Goal: Information Seeking & Learning: Find specific fact

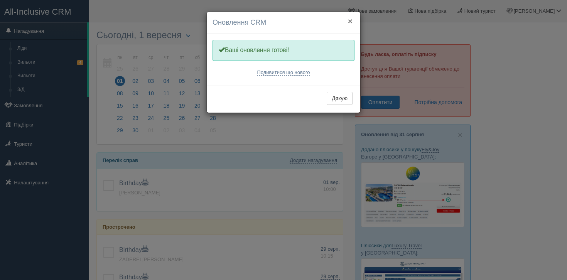
click at [351, 21] on button "×" at bounding box center [350, 21] width 5 height 8
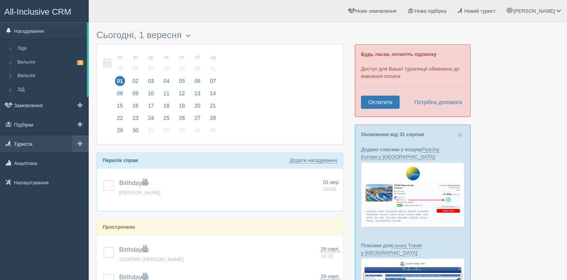
click at [24, 140] on link "Туристи" at bounding box center [44, 144] width 89 height 17
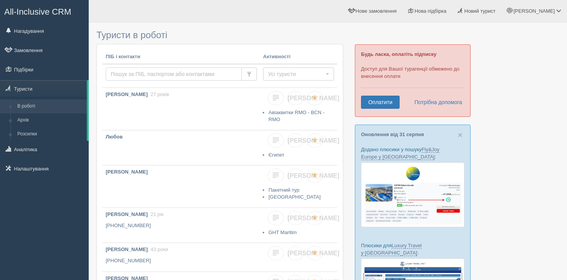
click at [159, 73] on input "text" at bounding box center [174, 74] width 136 height 13
type input "петреченко"
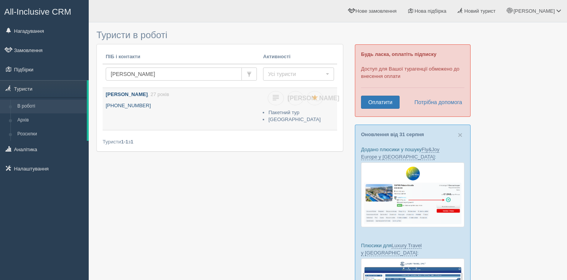
click at [136, 94] on b "Петреченко Ангеліна" at bounding box center [127, 94] width 42 height 6
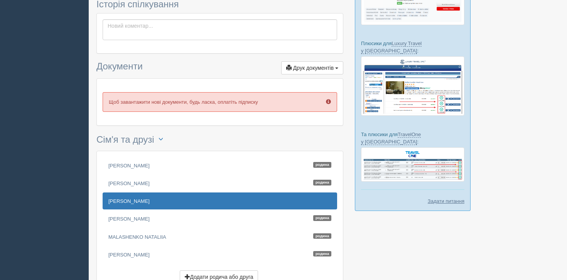
scroll to position [209, 0]
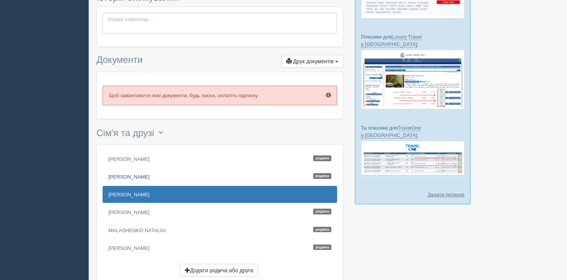
click at [146, 174] on link "PETRECHENKO SNIZHANA Родина" at bounding box center [220, 176] width 235 height 17
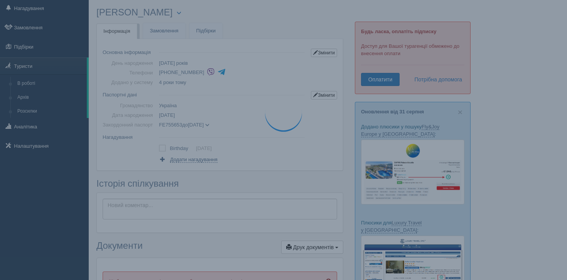
scroll to position [0, 0]
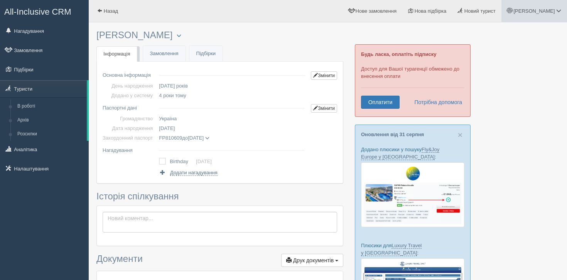
click at [532, 8] on link "[PERSON_NAME]" at bounding box center [535, 11] width 66 height 22
click at [505, 96] on link "Вихід" at bounding box center [525, 100] width 84 height 17
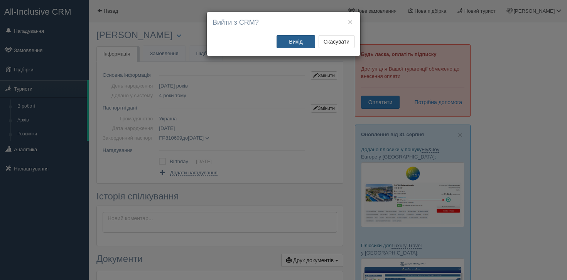
click at [302, 40] on button "Вихід" at bounding box center [296, 41] width 39 height 13
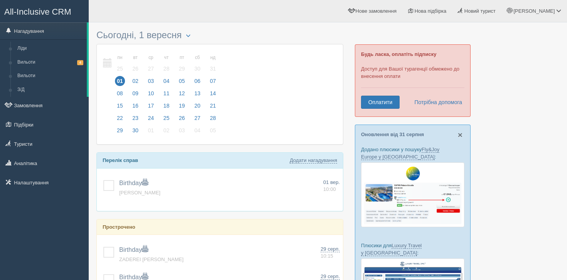
click at [461, 133] on span "×" at bounding box center [460, 134] width 5 height 9
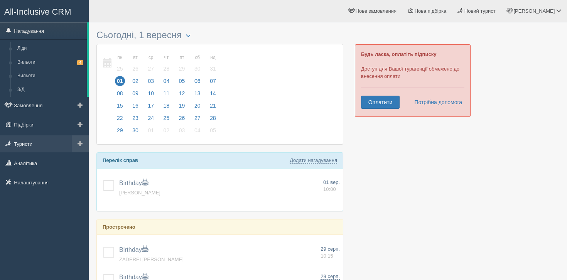
click at [34, 146] on link "Туристи" at bounding box center [44, 144] width 89 height 17
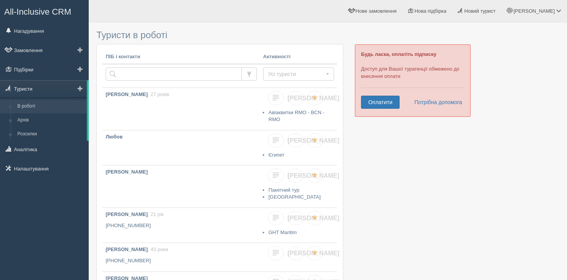
click at [55, 88] on link "Туристи" at bounding box center [43, 88] width 87 height 17
type input "[PERSON_NAME]"
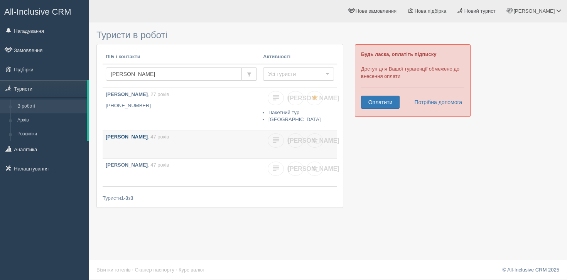
click at [143, 136] on b "[PERSON_NAME]" at bounding box center [127, 137] width 42 height 6
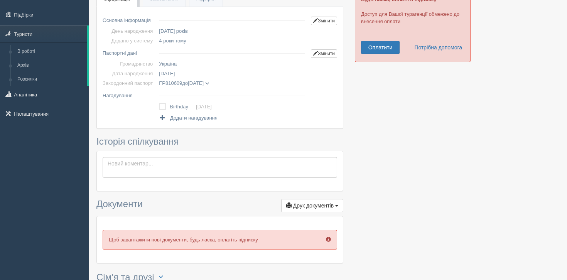
scroll to position [39, 0]
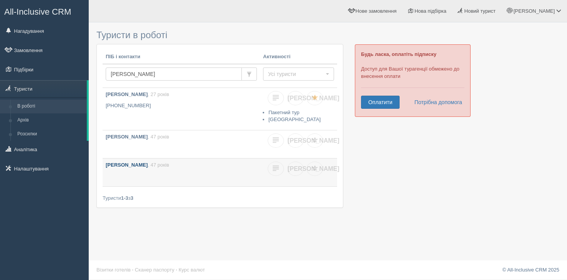
click at [148, 163] on b "[PERSON_NAME]" at bounding box center [127, 165] width 42 height 6
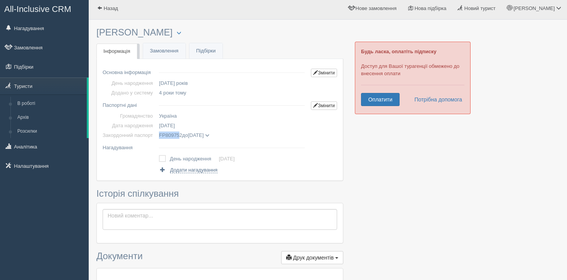
scroll to position [3, 0]
drag, startPoint x: 163, startPoint y: 139, endPoint x: 186, endPoint y: 136, distance: 23.3
click at [182, 136] on span "FP809752" at bounding box center [170, 135] width 23 height 6
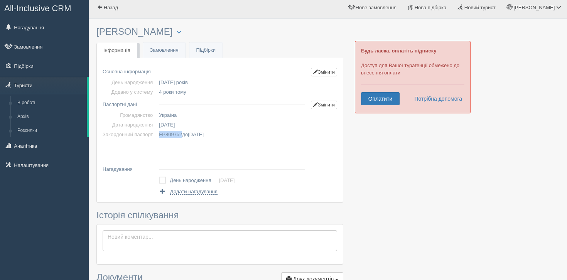
scroll to position [0, 0]
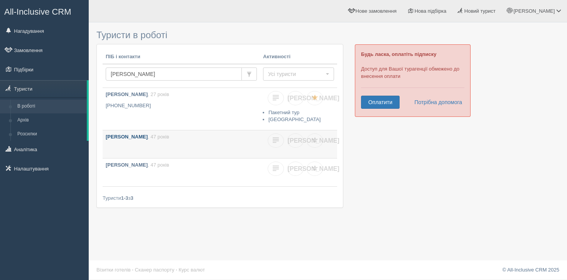
click at [148, 138] on b "[PERSON_NAME]" at bounding box center [127, 137] width 42 height 6
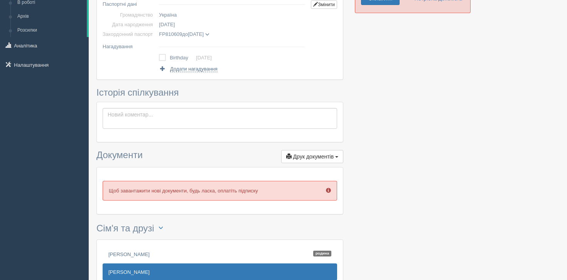
scroll to position [105, 0]
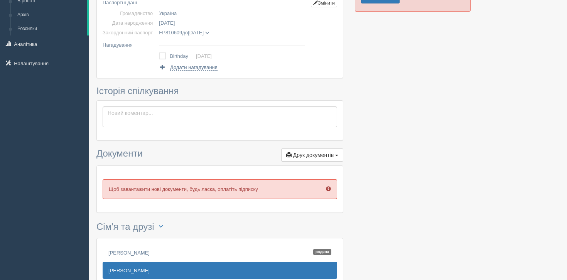
click at [204, 33] on span "[DATE]" at bounding box center [196, 33] width 16 height 6
